Goal: Transaction & Acquisition: Purchase product/service

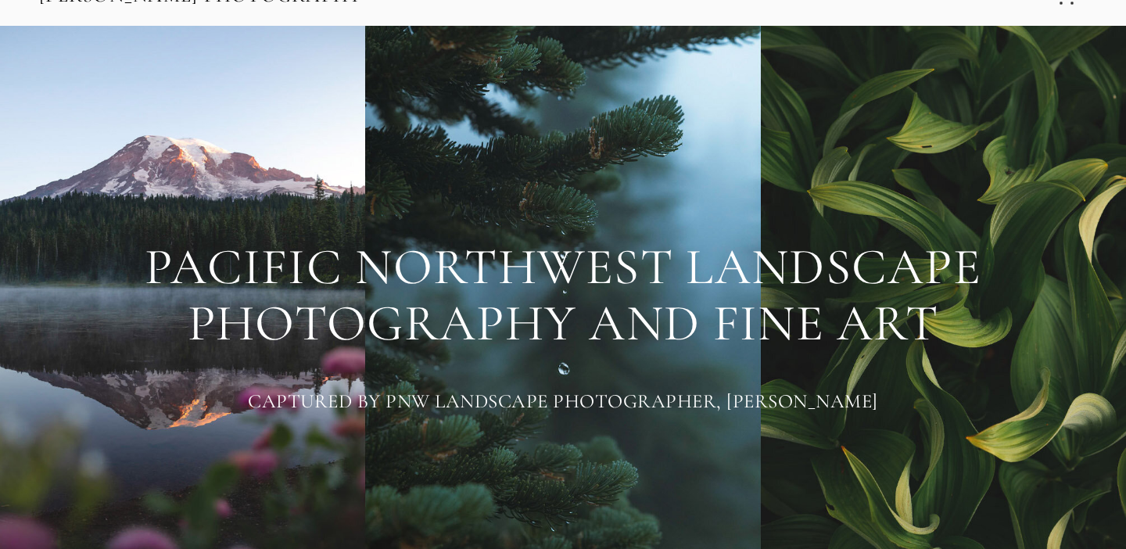
click at [655, 334] on h1 "PACIFIC NORTHWEST LANDSCAPE PHOTOGRAPHY AND FINE ART" at bounding box center [563, 295] width 1048 height 112
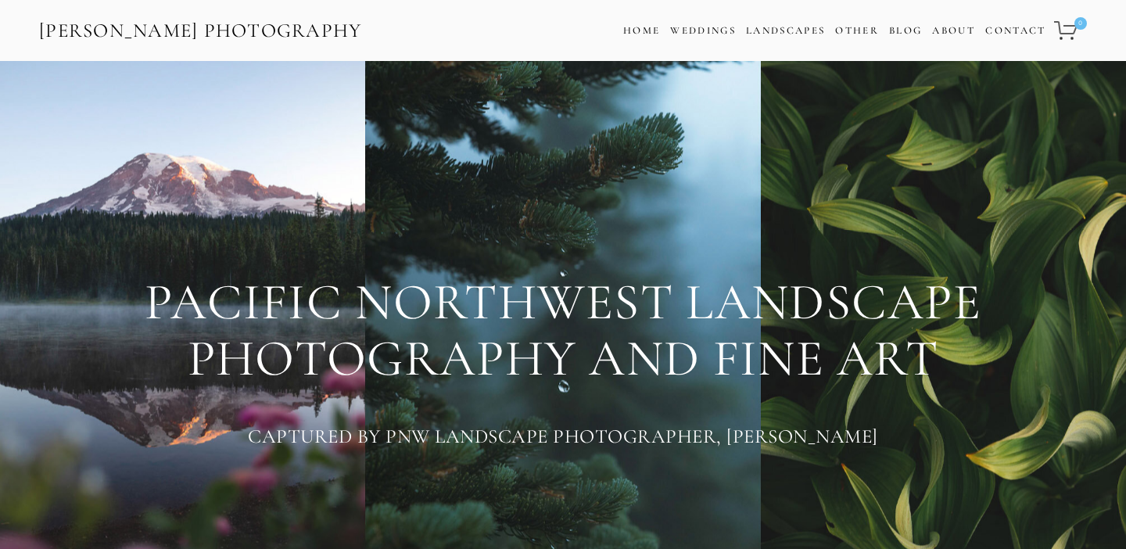
click at [576, 169] on div at bounding box center [563, 180] width 1074 height 161
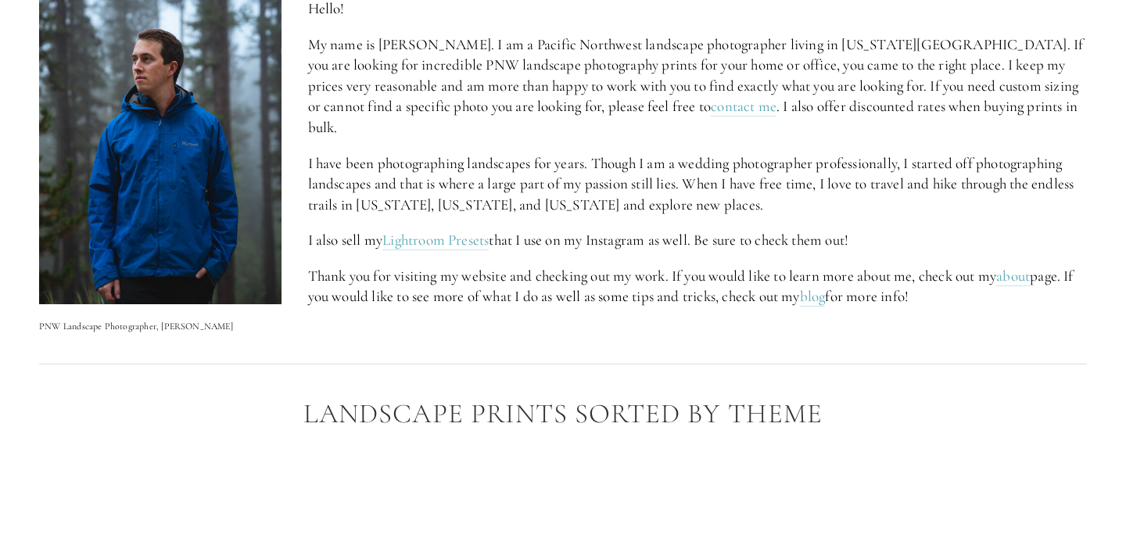
scroll to position [966, 0]
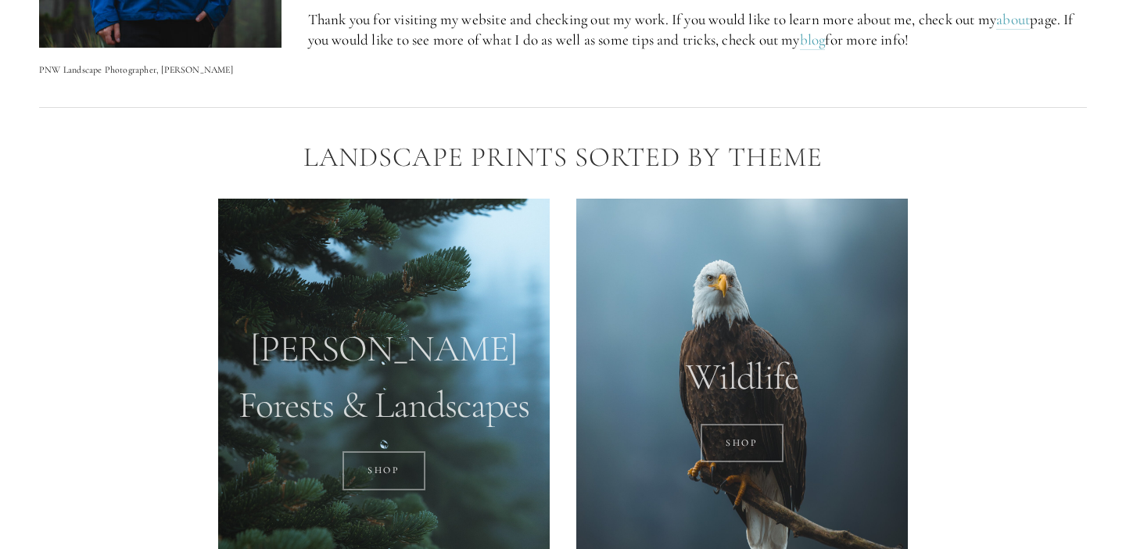
click at [105, 163] on div "Landscape Prints Sorted by Theme" at bounding box center [563, 157] width 1074 height 57
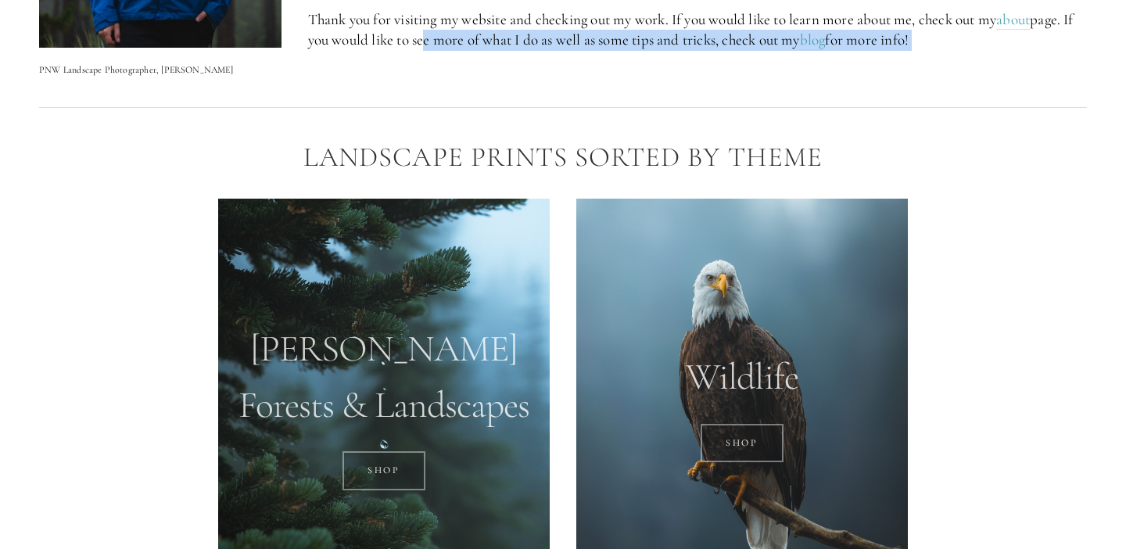
drag, startPoint x: 430, startPoint y: 27, endPoint x: 396, endPoint y: 32, distance: 34.7
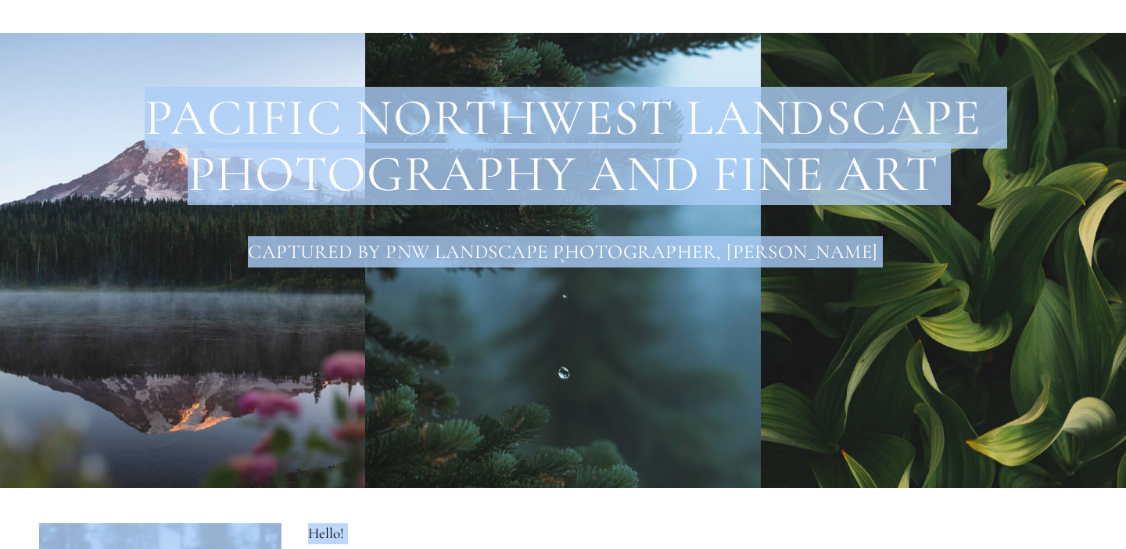
scroll to position [0, 0]
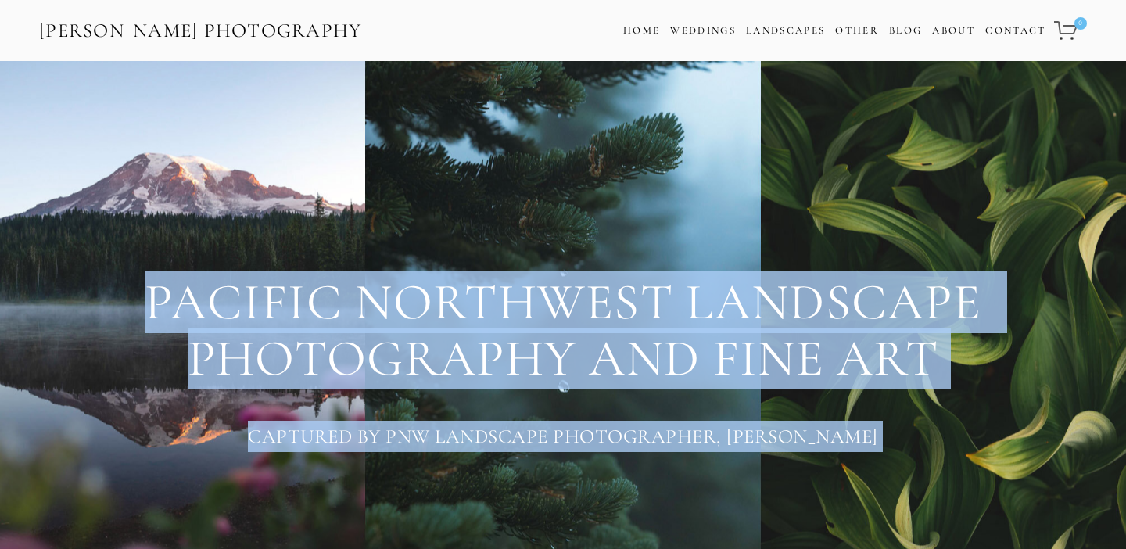
drag, startPoint x: 399, startPoint y: 16, endPoint x: 647, endPoint y: 181, distance: 297.7
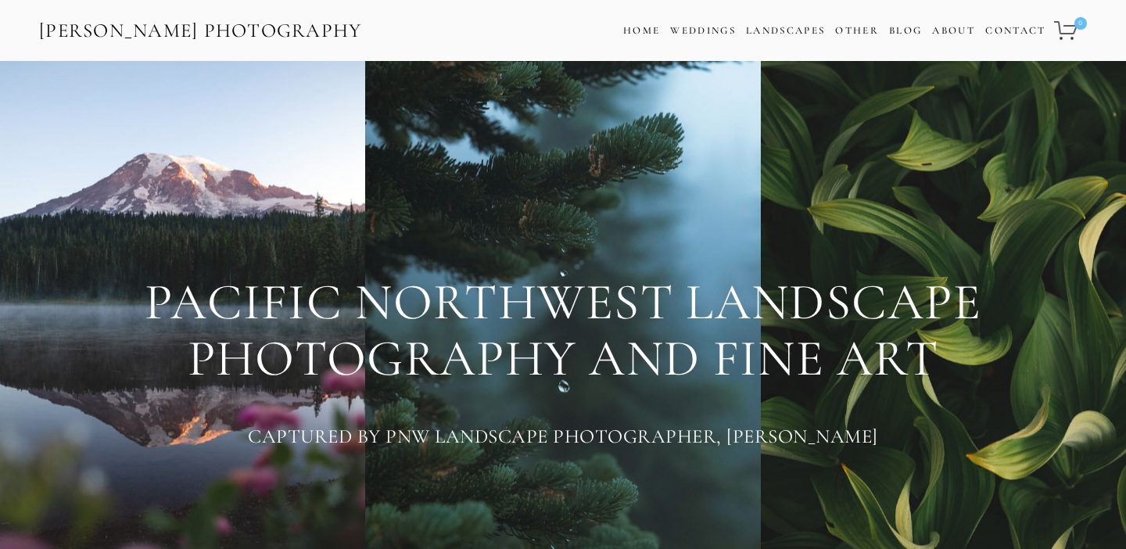
drag, startPoint x: 644, startPoint y: 181, endPoint x: 624, endPoint y: 182, distance: 20.3
click at [642, 181] on div at bounding box center [563, 180] width 1074 height 161
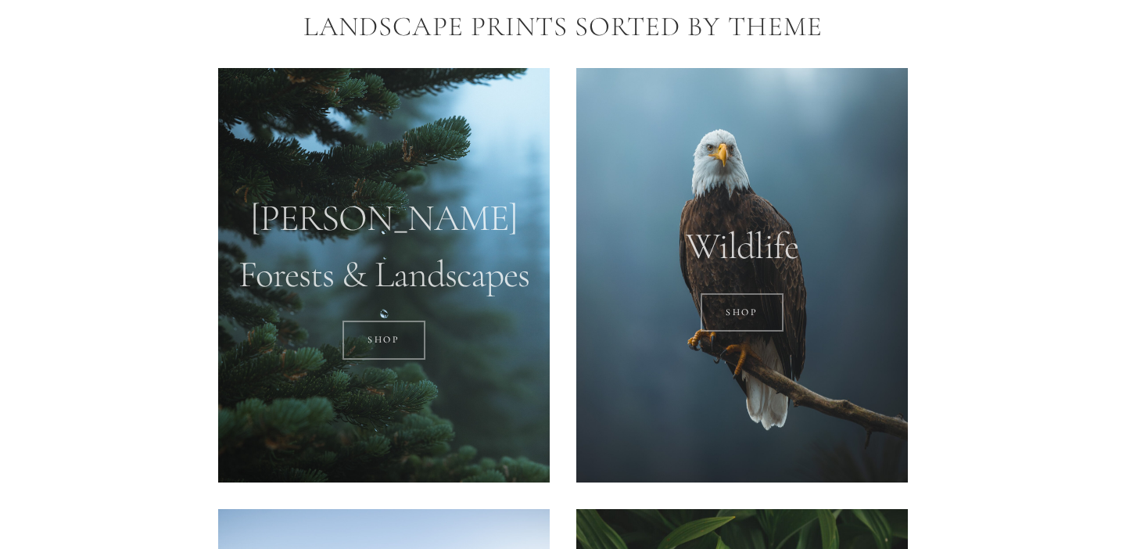
scroll to position [1101, 0]
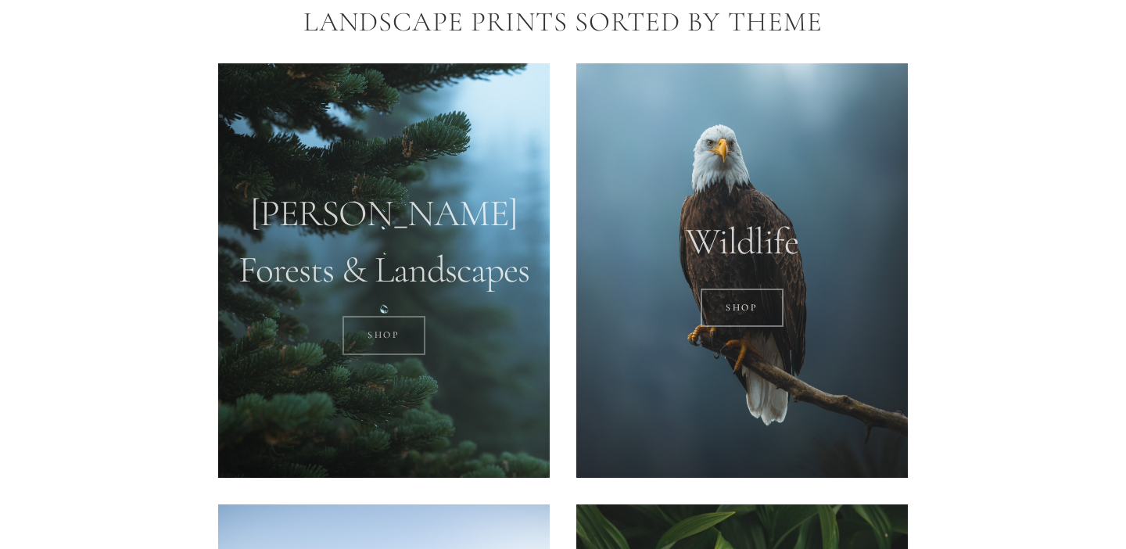
click at [396, 336] on link "SHOP" at bounding box center [384, 335] width 84 height 39
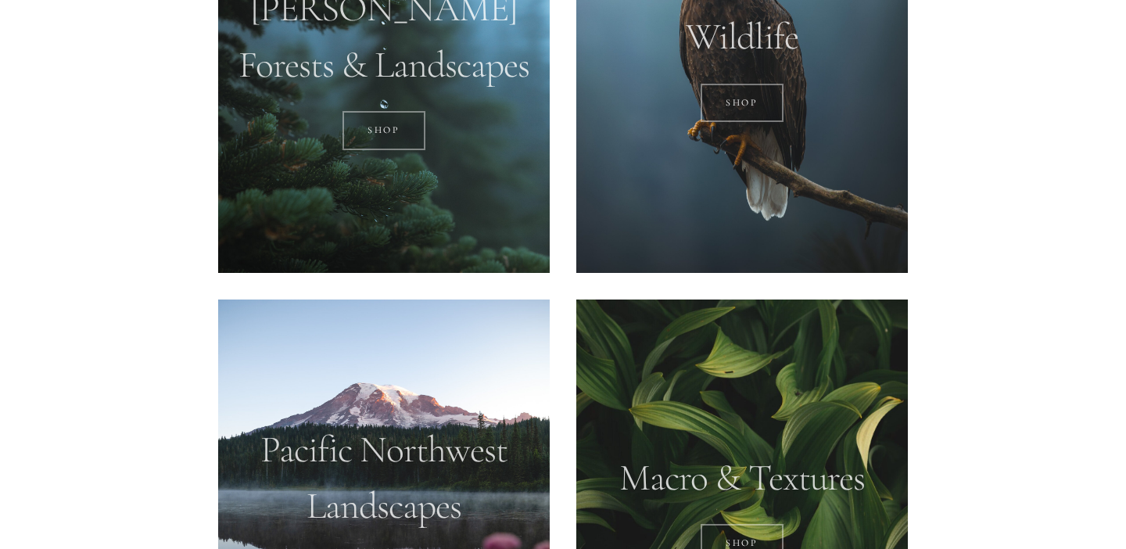
scroll to position [1288, 0]
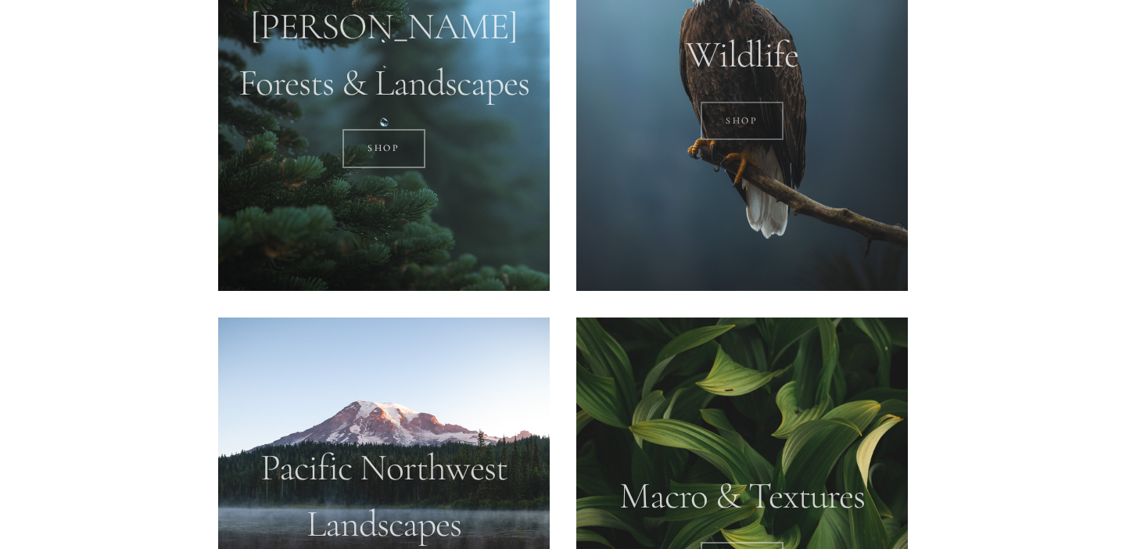
click at [709, 109] on link "SHOP" at bounding box center [742, 121] width 84 height 39
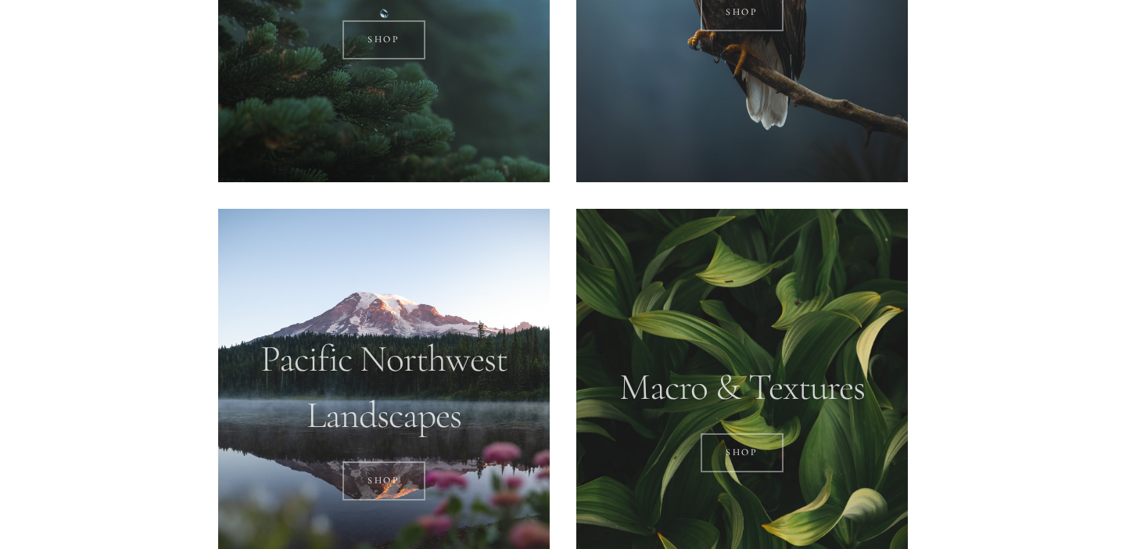
scroll to position [1398, 0]
